Goal: Task Accomplishment & Management: Complete application form

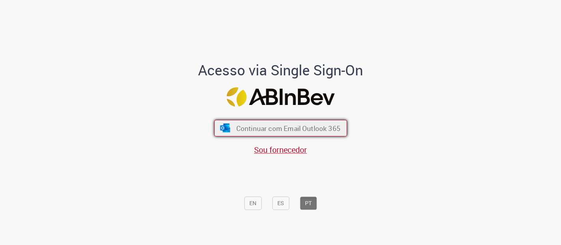
click at [251, 123] on button "Continuar com Email Outlook 365" at bounding box center [280, 128] width 133 height 17
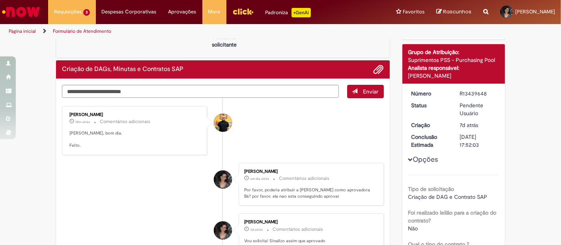
scroll to position [41, 0]
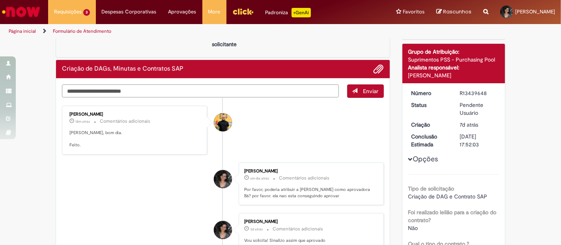
click at [263, 87] on textarea "Digite sua mensagem aqui..." at bounding box center [200, 90] width 277 height 13
type textarea "**********"
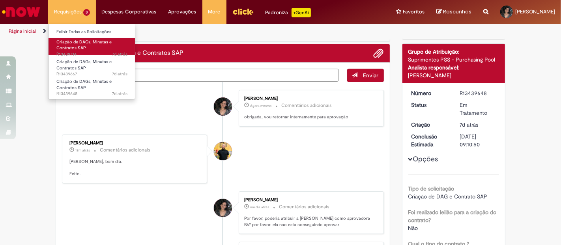
click at [83, 48] on span "Criação de DAGs, Minutas e Contratos SAP" at bounding box center [83, 45] width 55 height 12
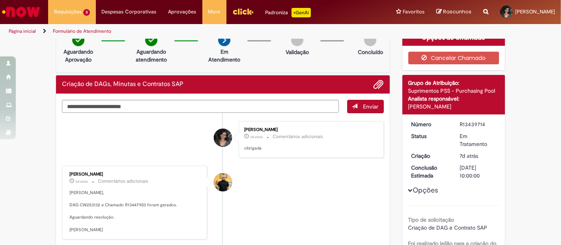
scroll to position [10, 0]
